Goal: Task Accomplishment & Management: Manage account settings

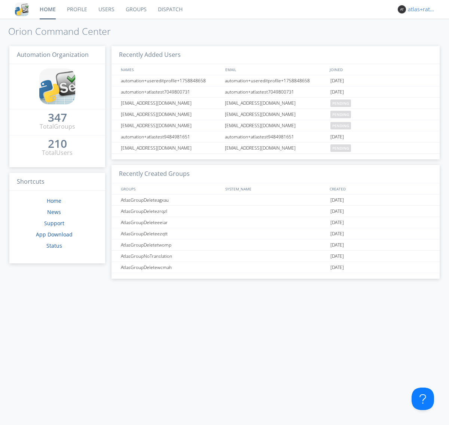
click at [420, 9] on div "atlas+ratelimit" at bounding box center [422, 9] width 28 height 7
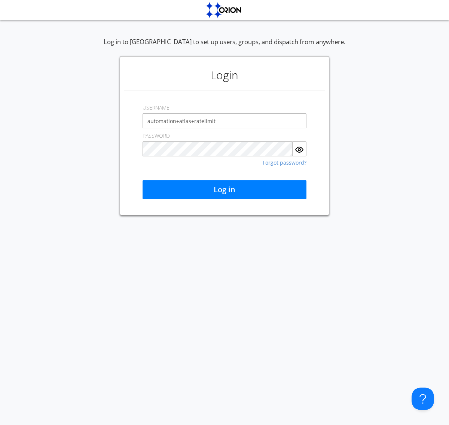
type input "automation+atlas+ratelimit"
click at [225, 190] on button "Log in" at bounding box center [225, 189] width 164 height 19
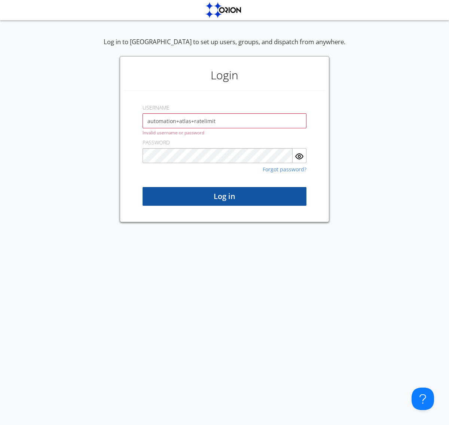
click at [225, 197] on button "Log in" at bounding box center [225, 196] width 164 height 19
